Goal: Task Accomplishment & Management: Manage account settings

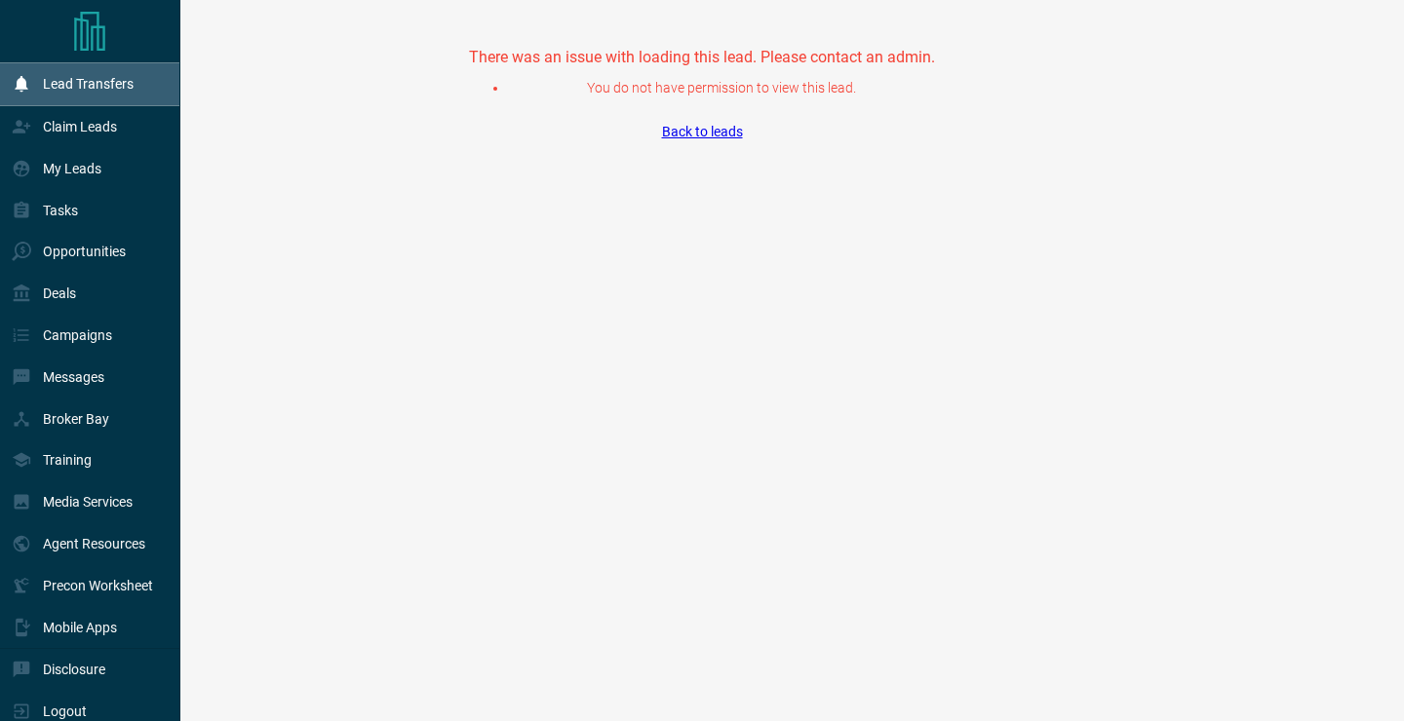
click at [83, 95] on div "Lead Transfers" at bounding box center [73, 84] width 122 height 32
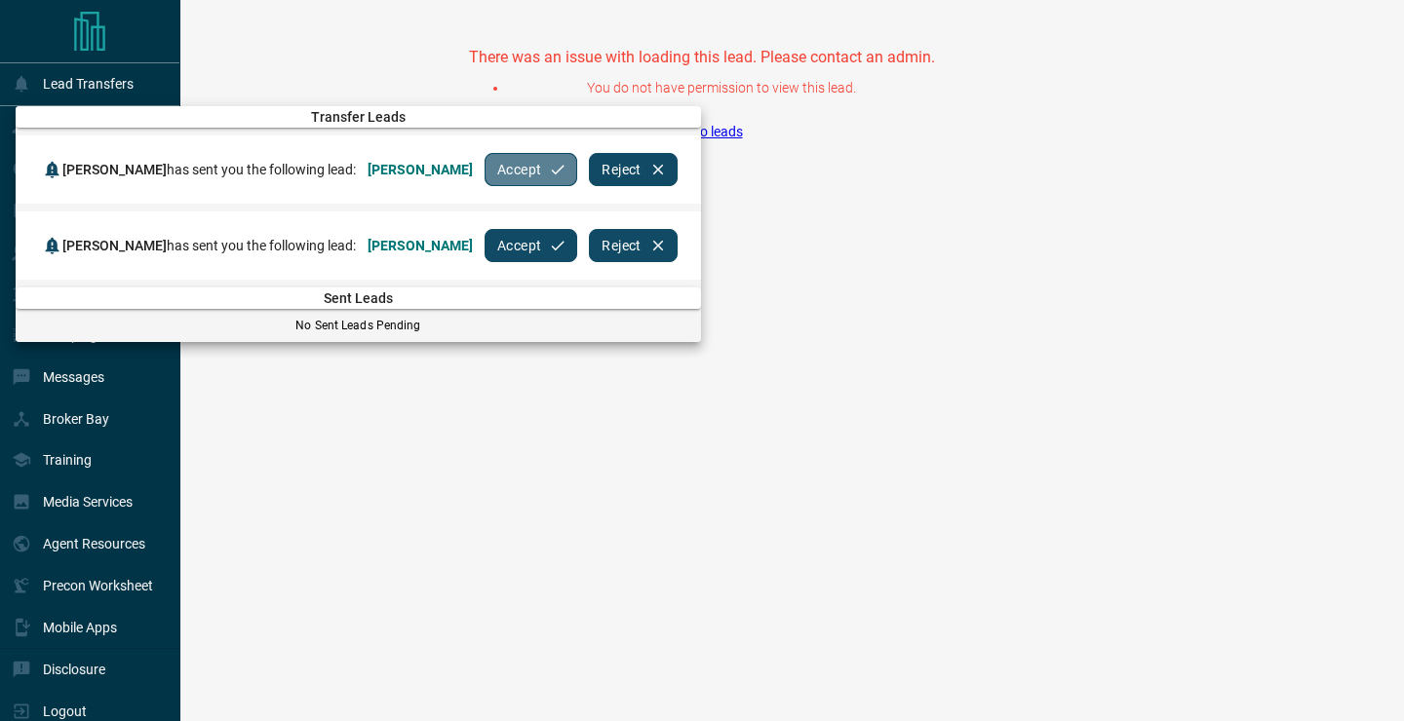
click at [565, 179] on button "Accept" at bounding box center [531, 169] width 93 height 33
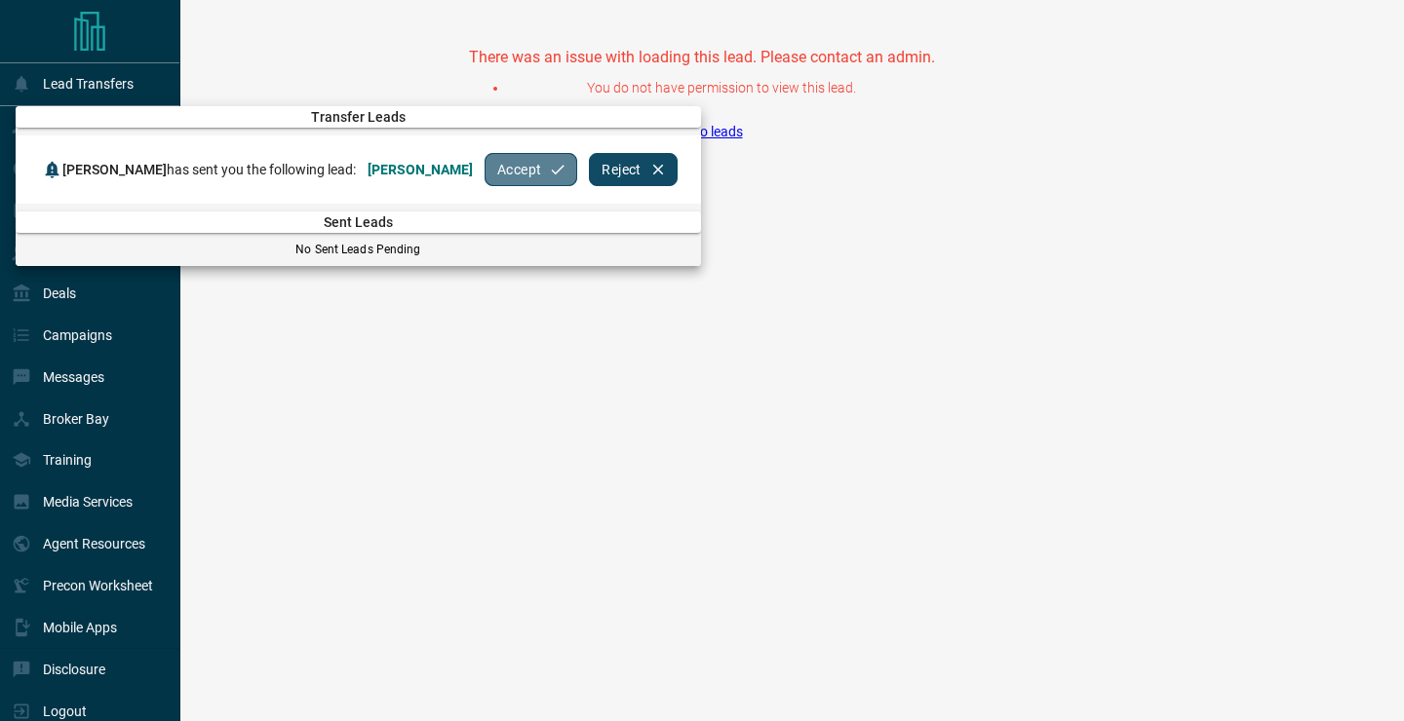
click at [526, 167] on button "Accept" at bounding box center [531, 169] width 93 height 33
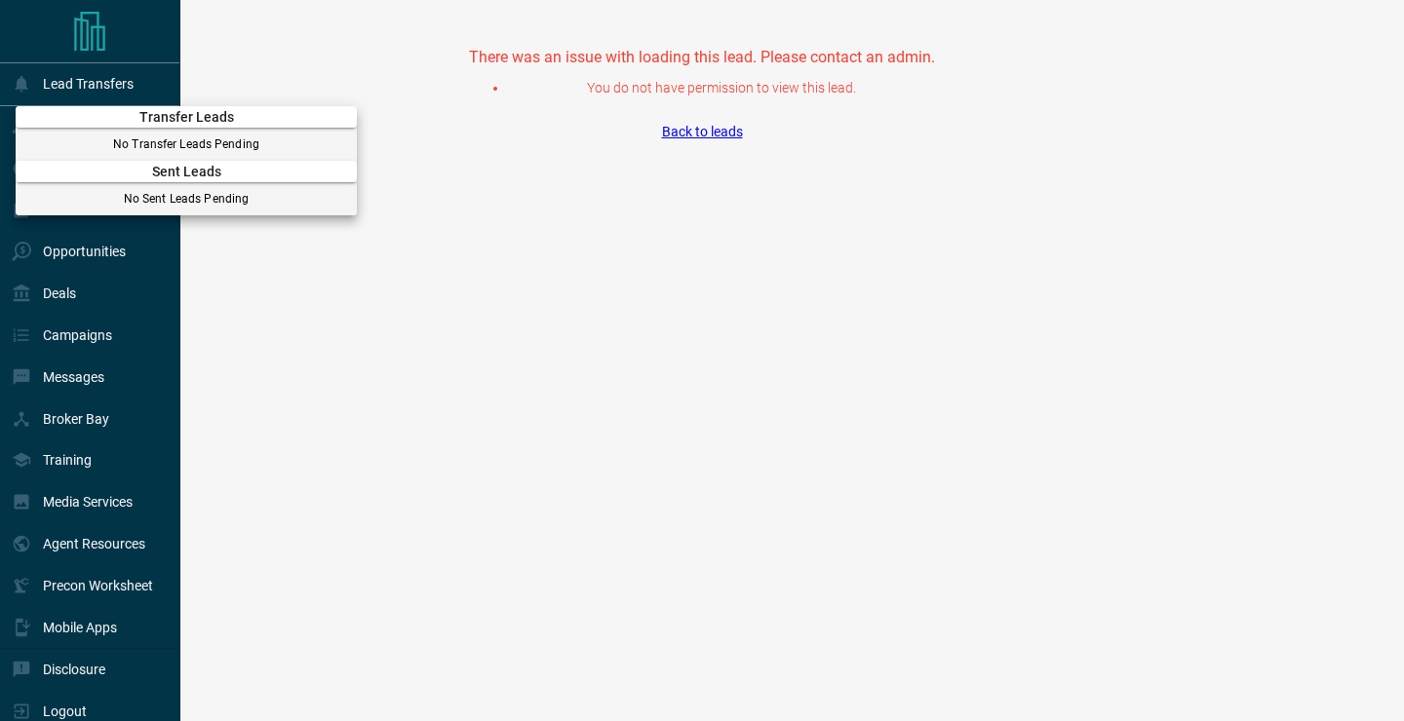
click at [270, 256] on div at bounding box center [702, 360] width 1404 height 721
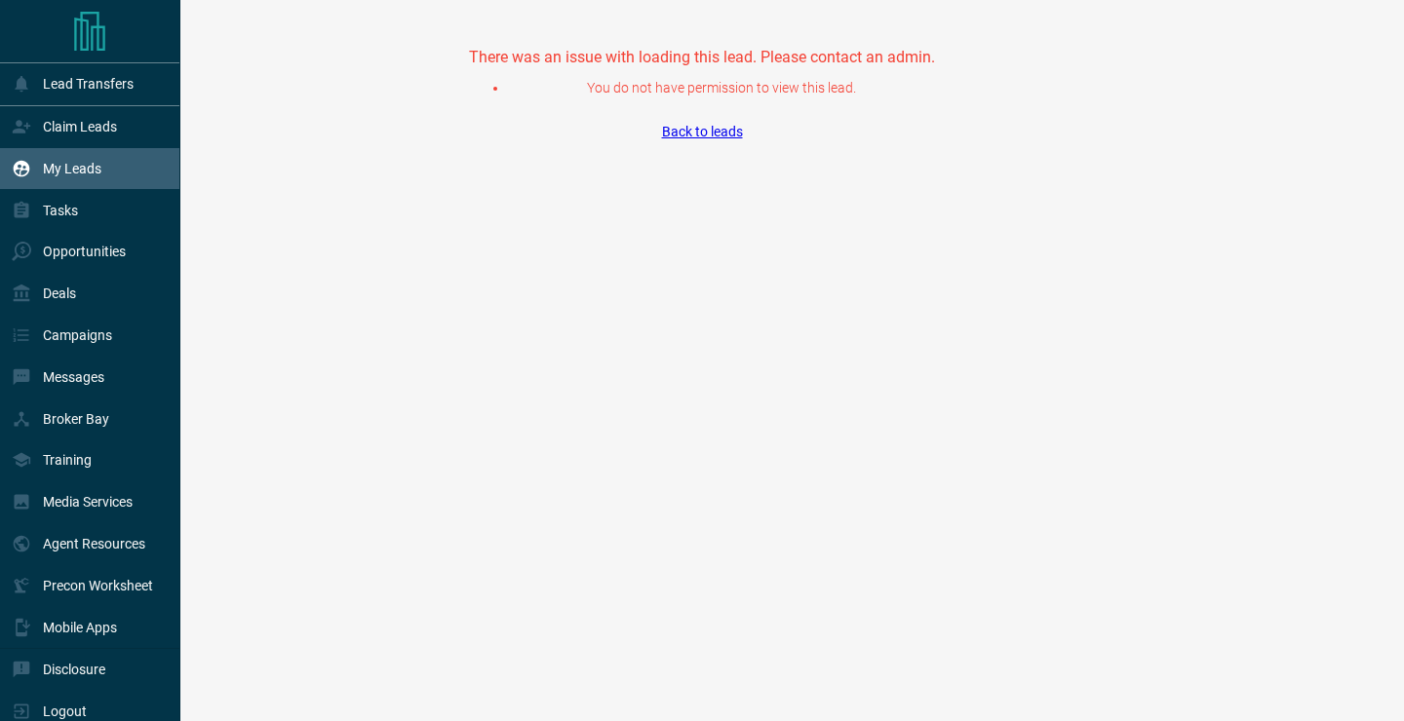
click at [69, 163] on div "My Leads" at bounding box center [57, 169] width 90 height 32
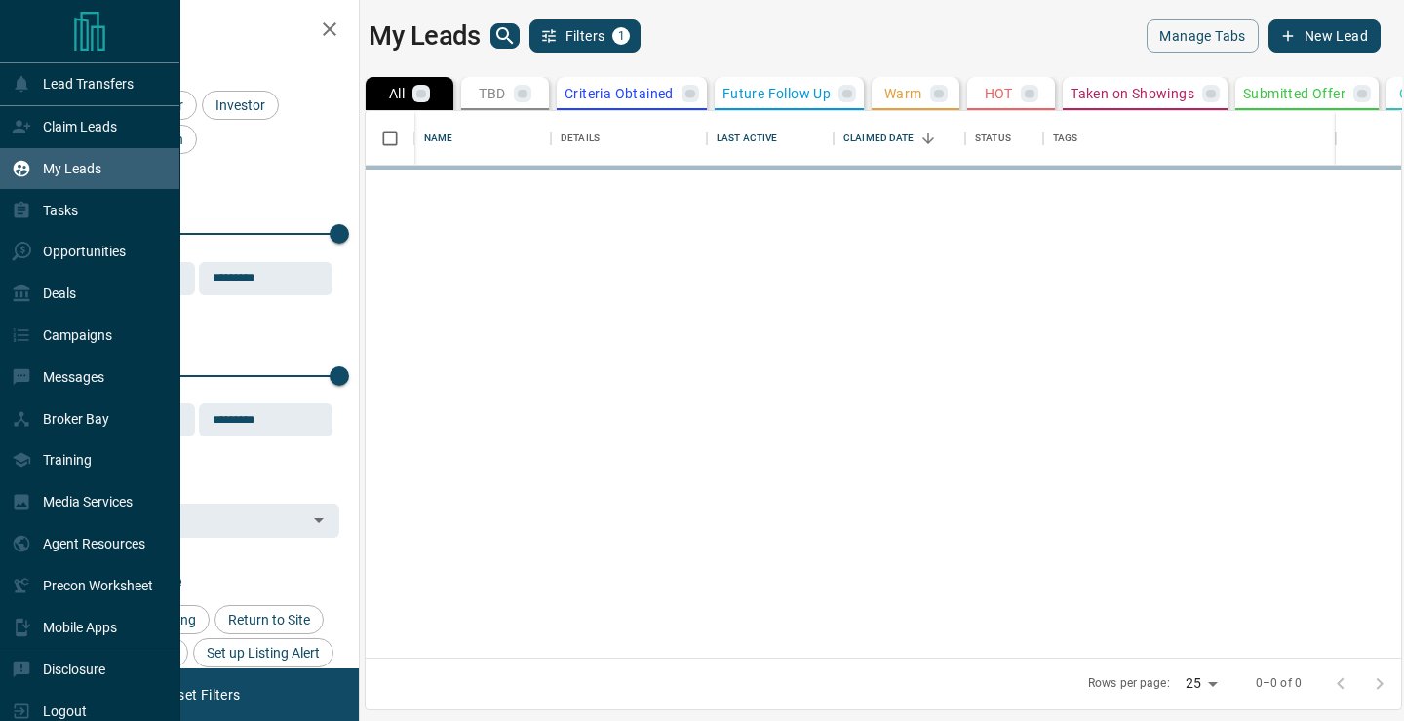
scroll to position [546, 1035]
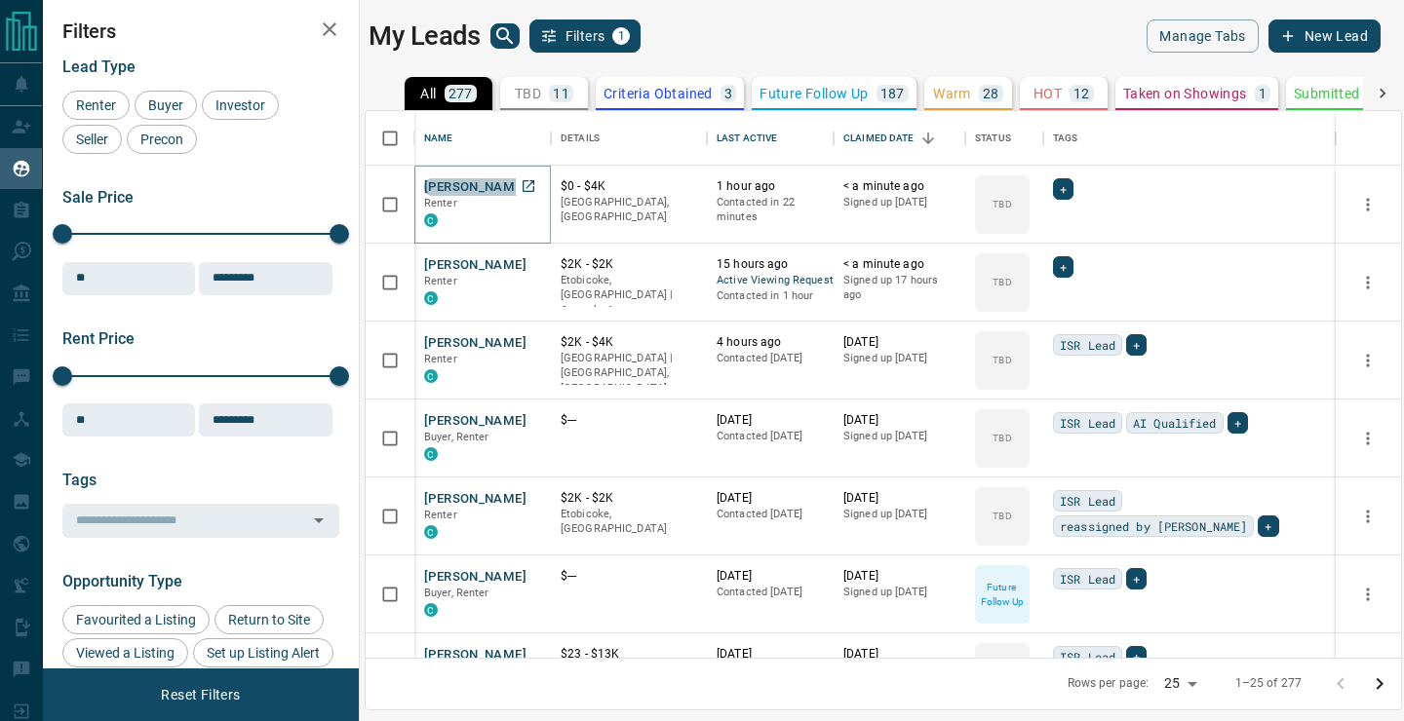
click at [489, 194] on button "[PERSON_NAME]" at bounding box center [475, 187] width 102 height 19
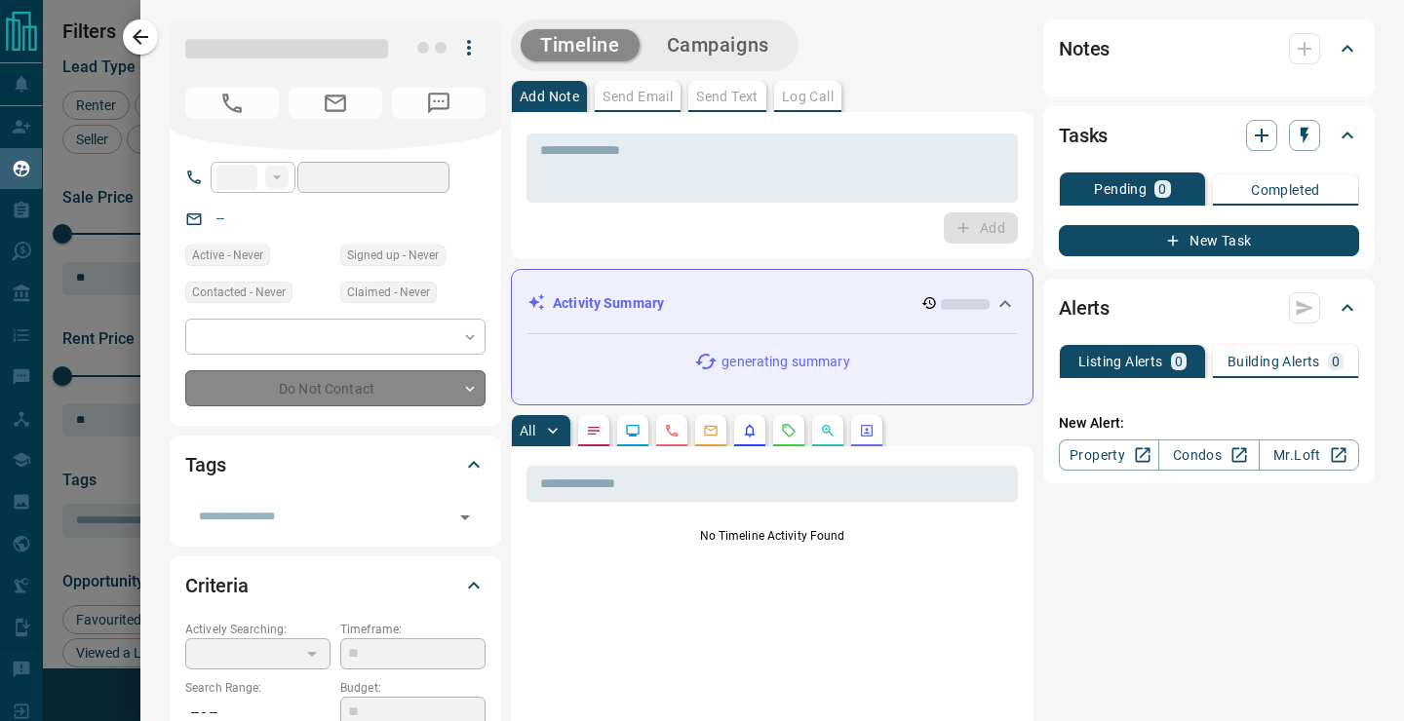
type input "**"
type input "**********"
type input "**"
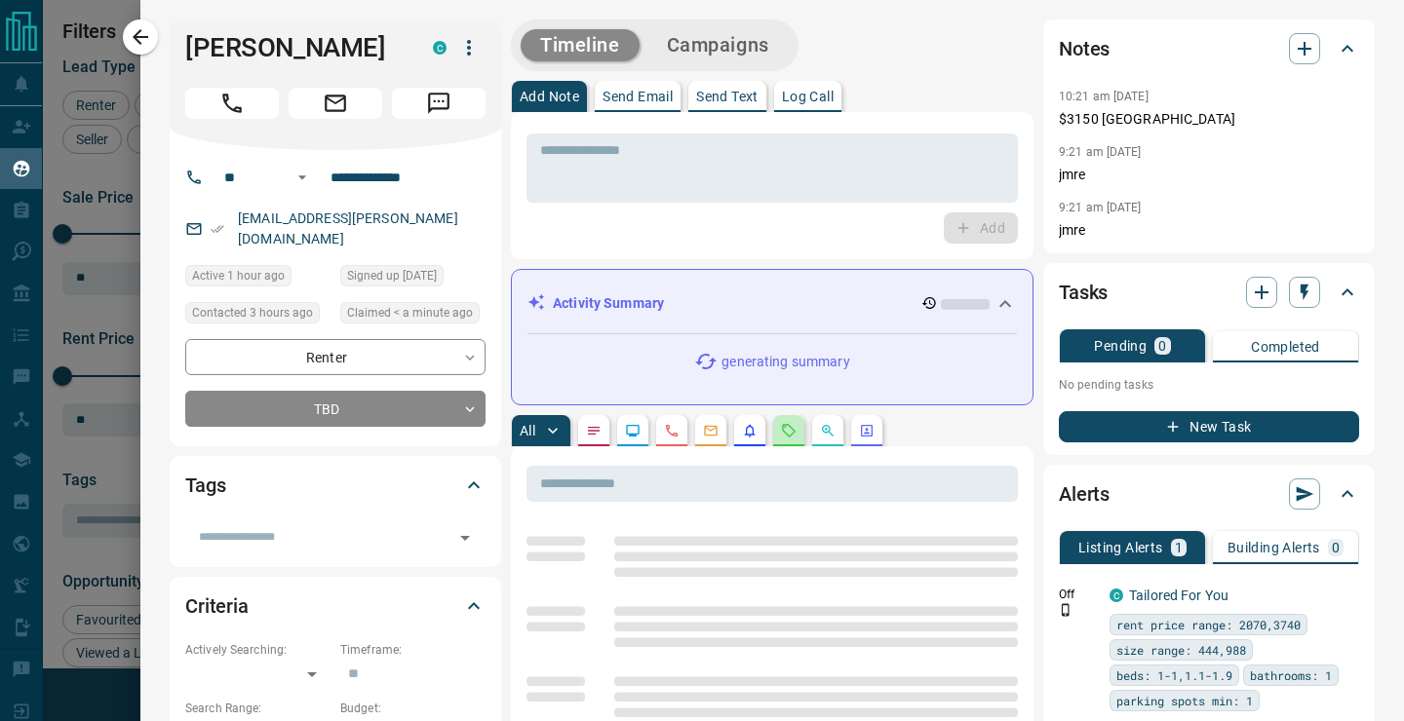
click at [798, 437] on button "button" at bounding box center [788, 430] width 31 height 31
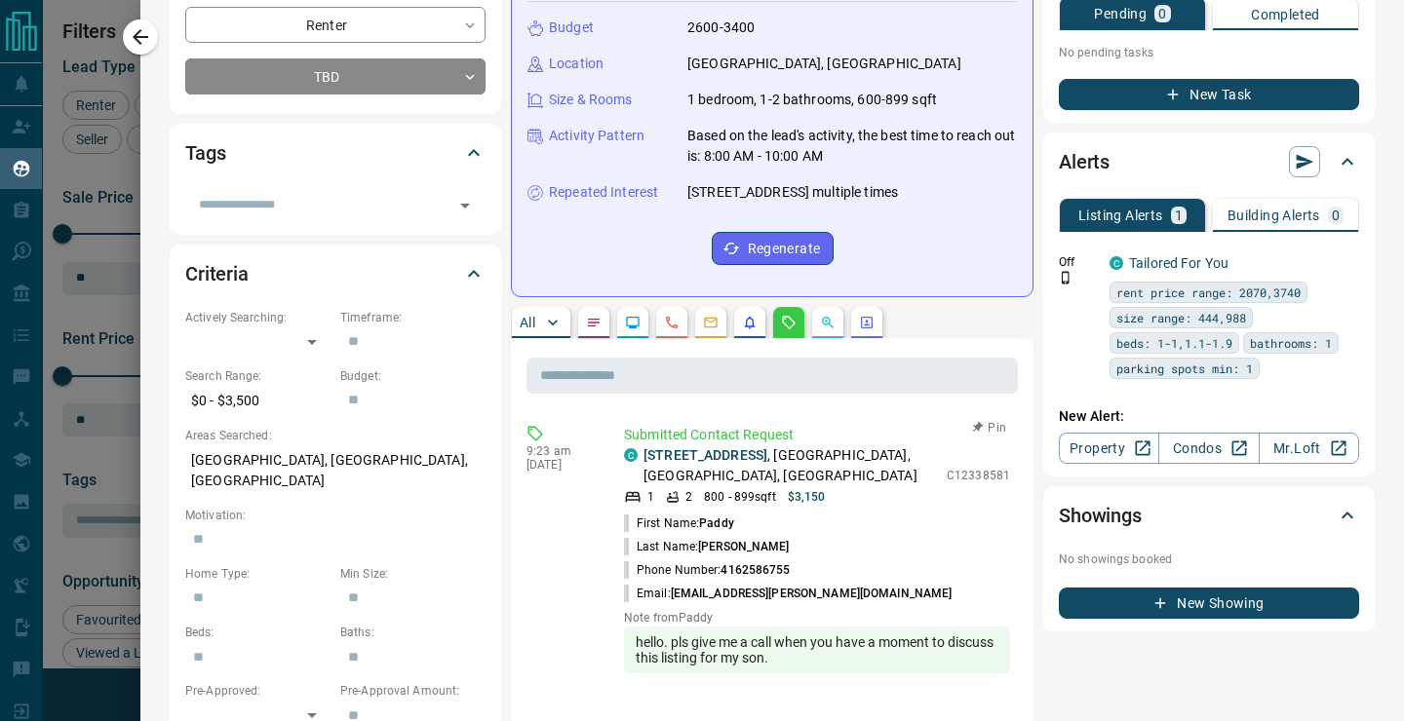
scroll to position [337, 0]
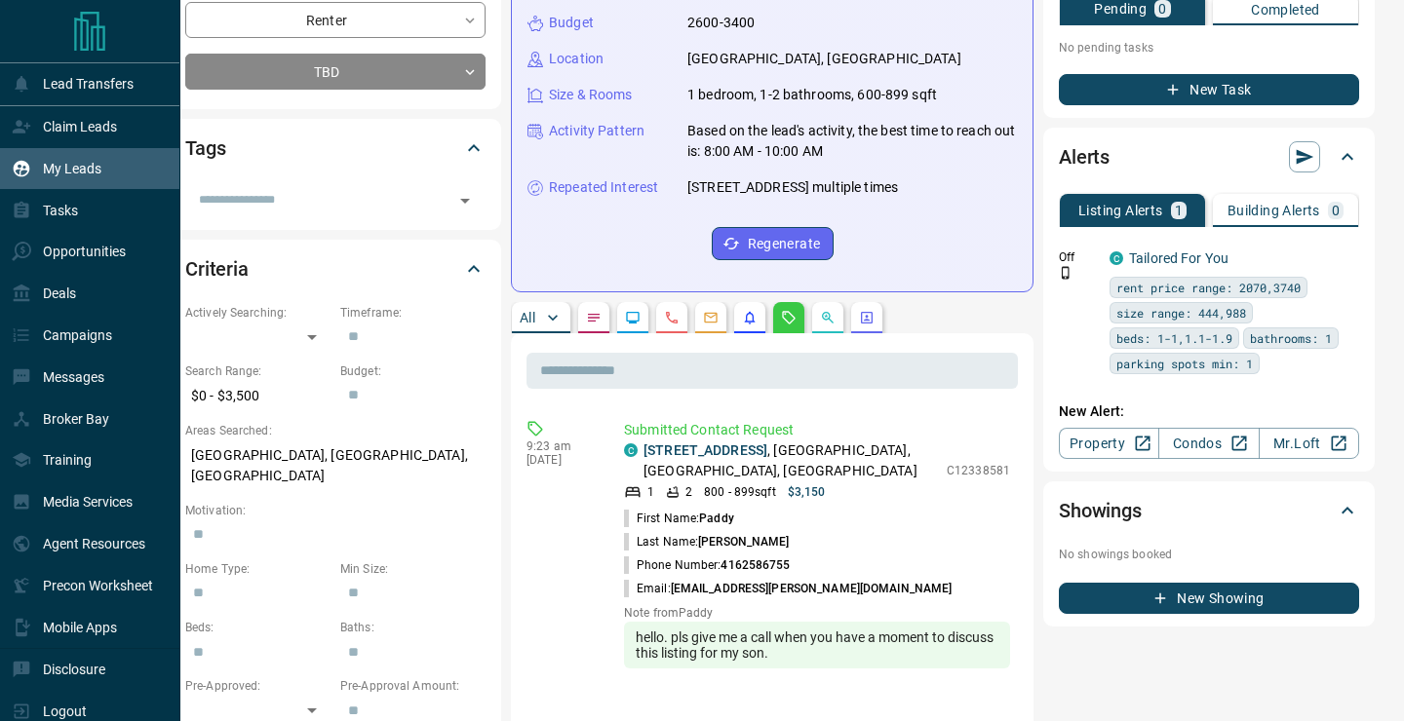
click at [93, 175] on p "My Leads" at bounding box center [72, 169] width 58 height 16
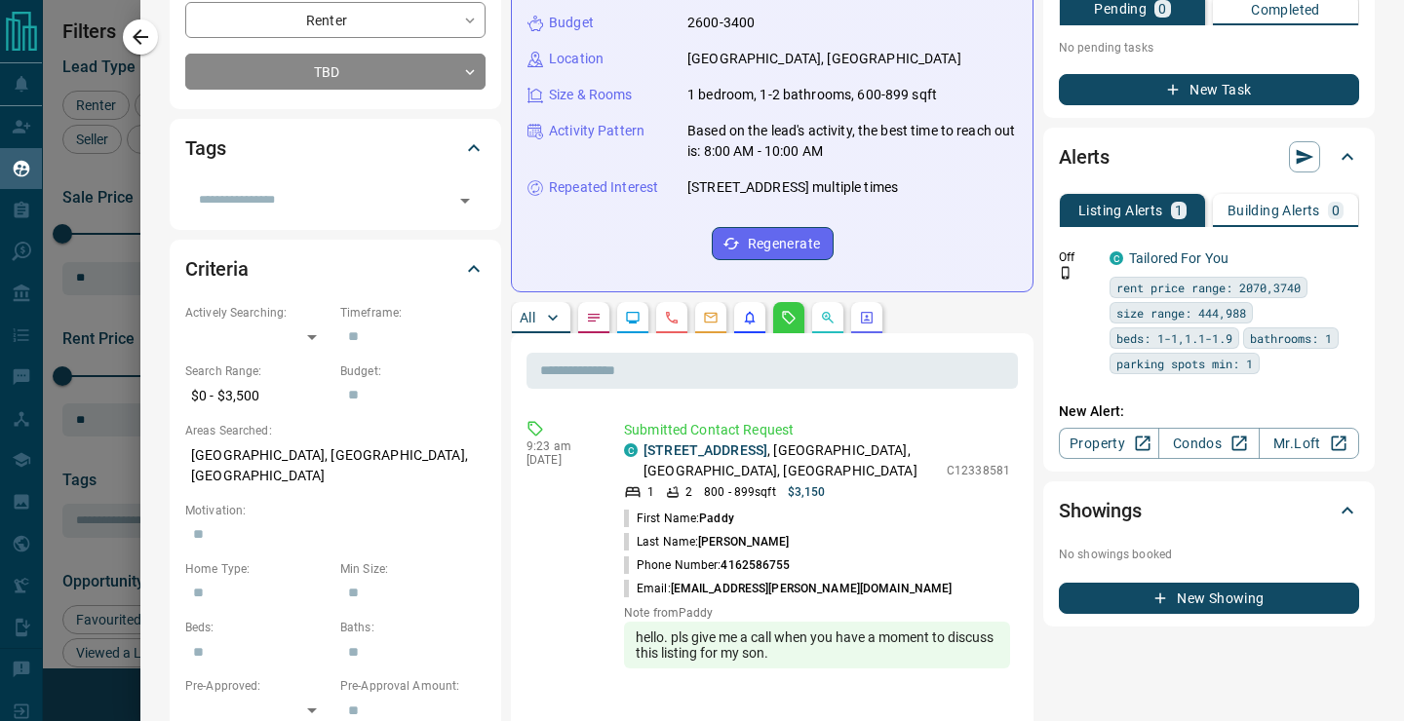
scroll to position [0, 0]
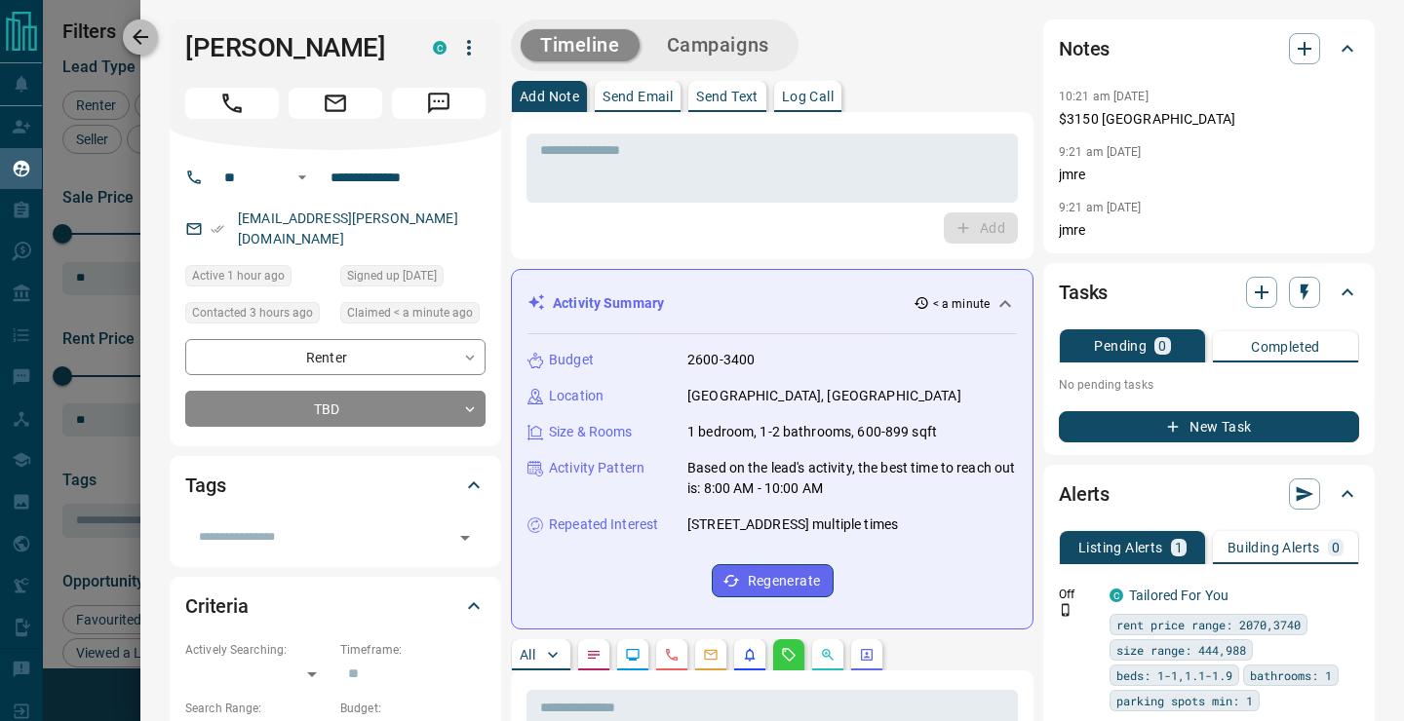
click at [148, 28] on icon "button" at bounding box center [140, 36] width 23 height 23
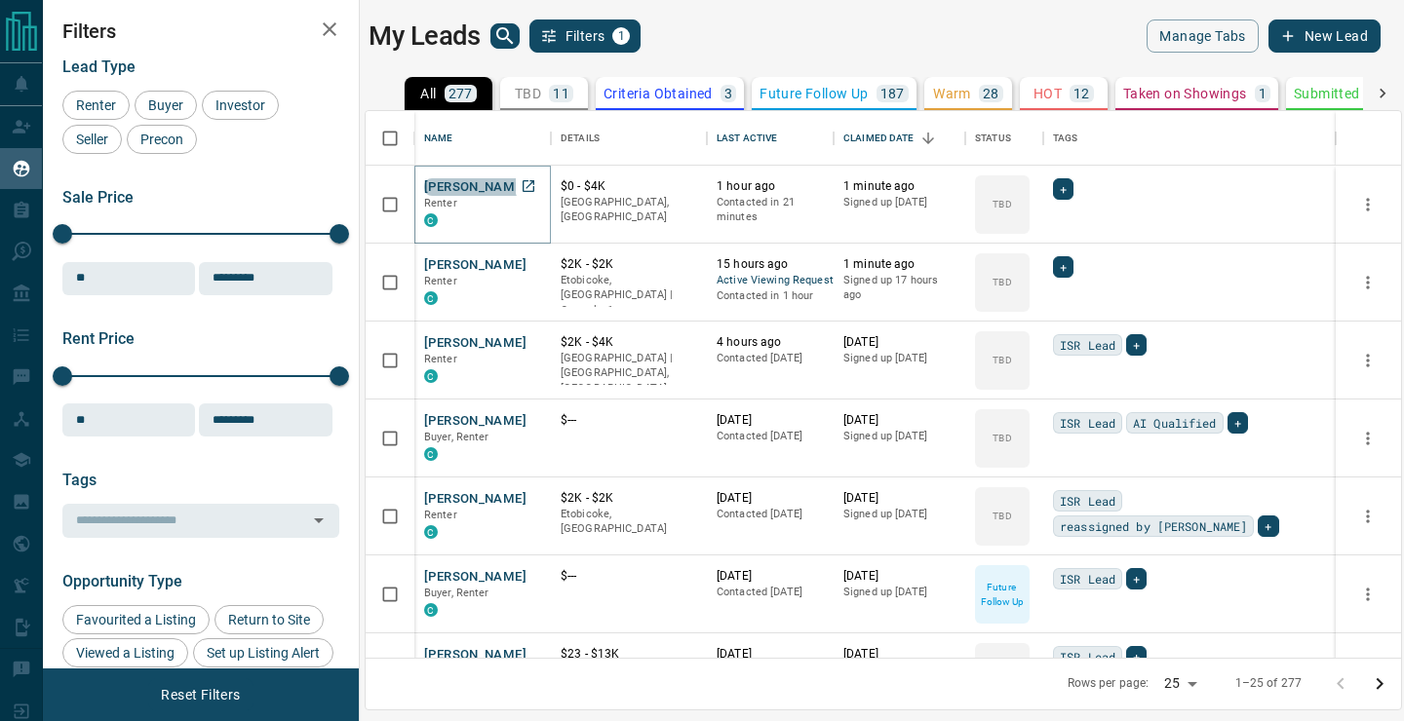
click at [463, 193] on button "[PERSON_NAME]" at bounding box center [475, 187] width 102 height 19
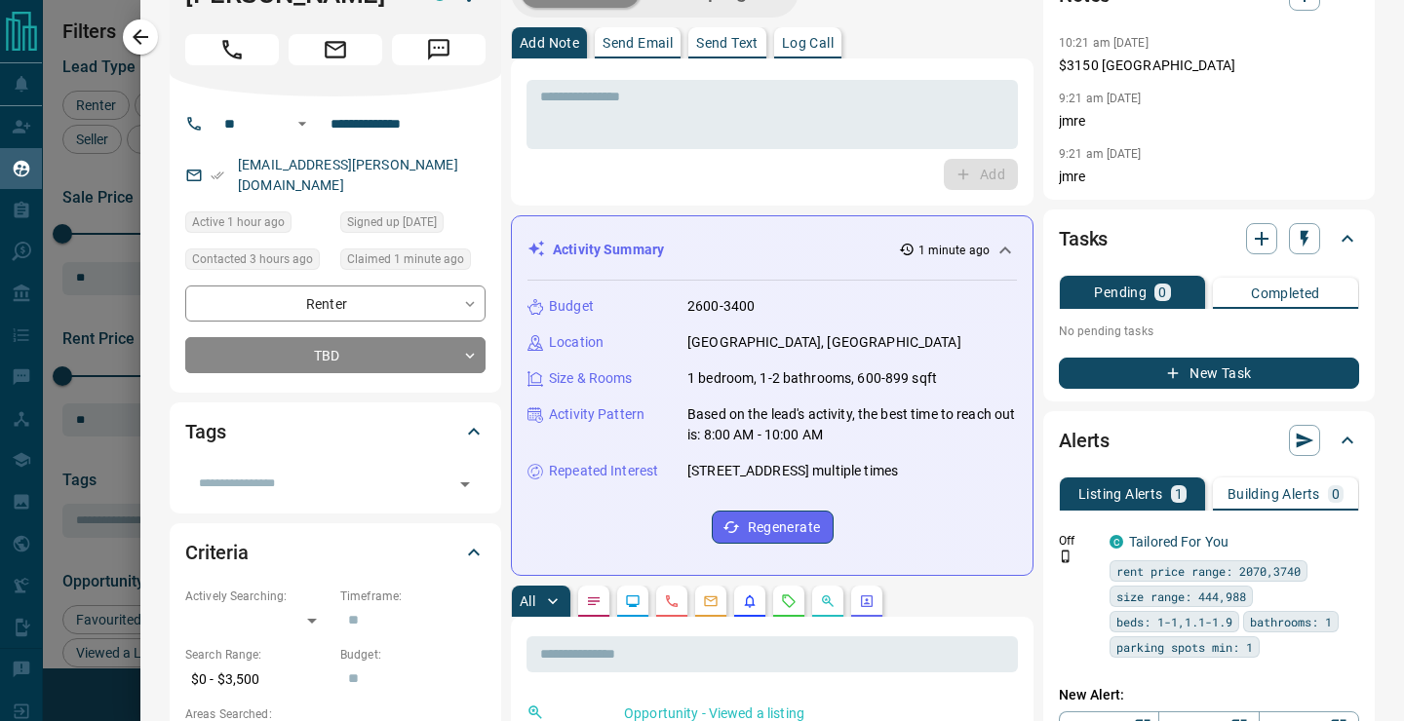
scroll to position [327, 0]
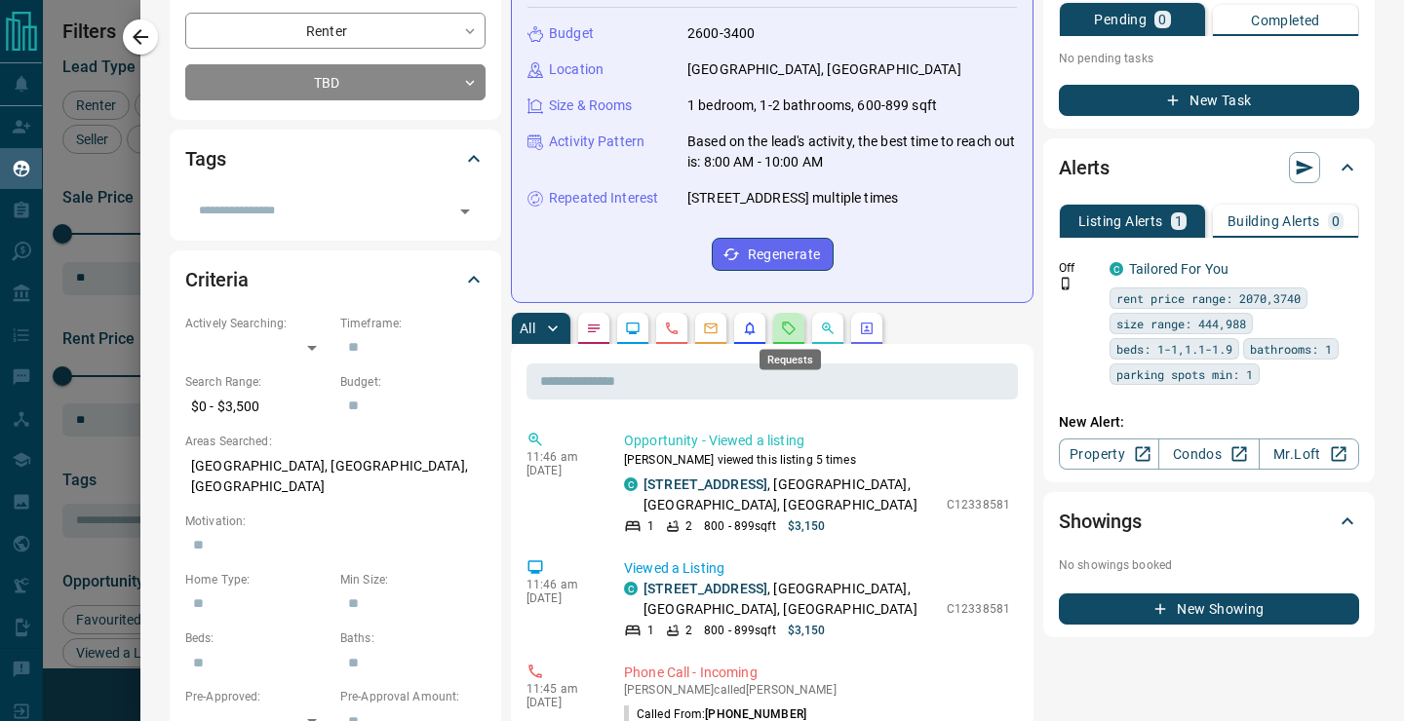
click at [787, 332] on icon "Requests" at bounding box center [789, 329] width 16 height 16
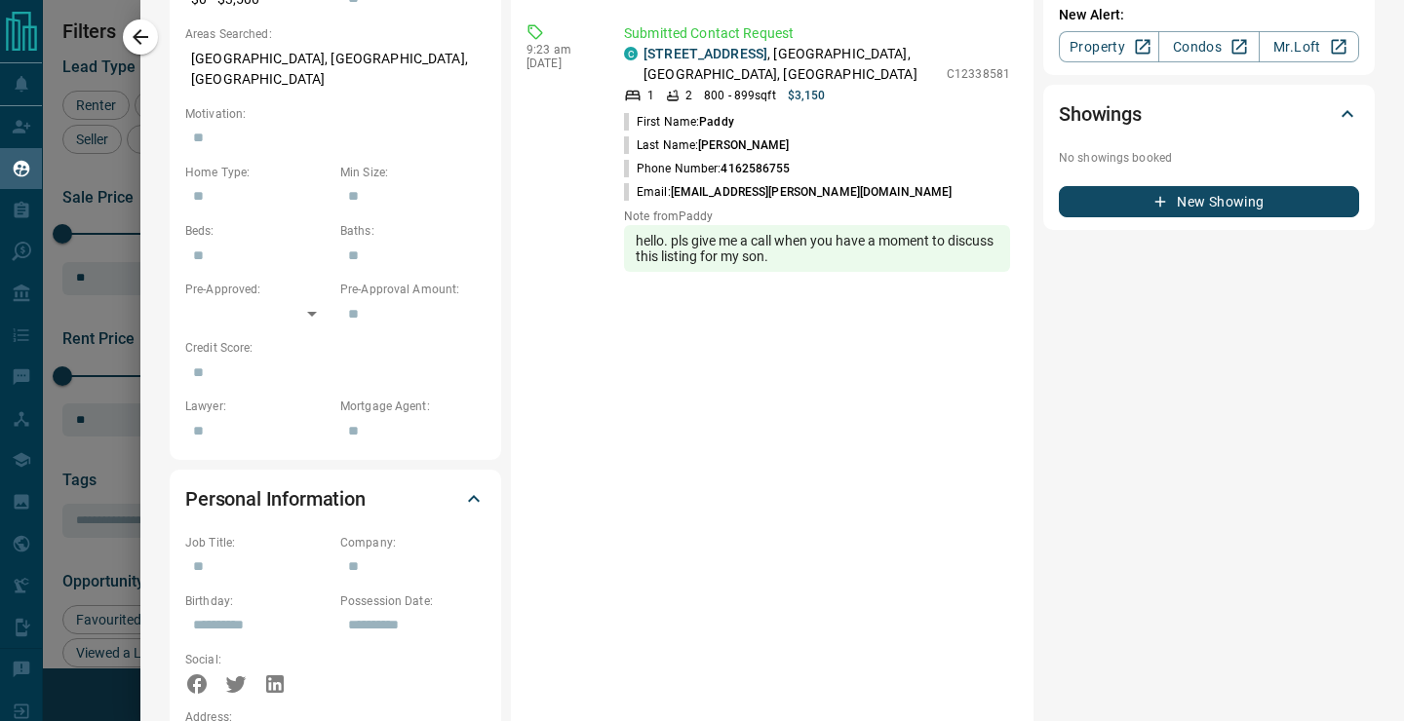
scroll to position [737, 0]
